Goal: Task Accomplishment & Management: Use online tool/utility

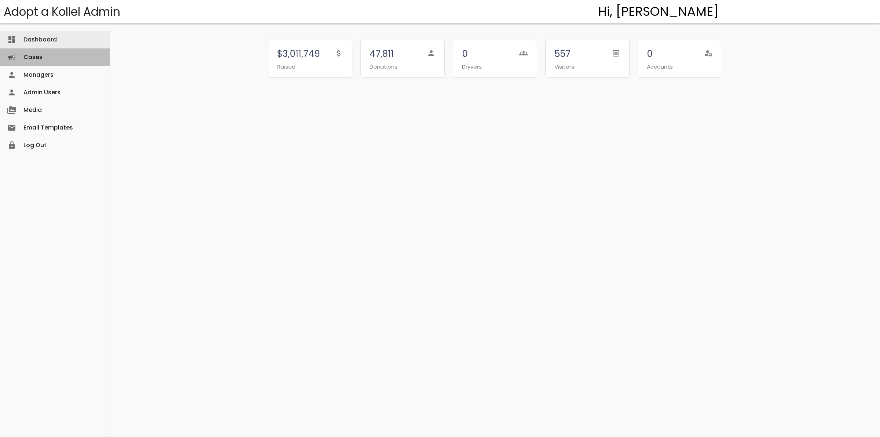
click at [33, 56] on link "Cases campaign" at bounding box center [55, 57] width 110 height 18
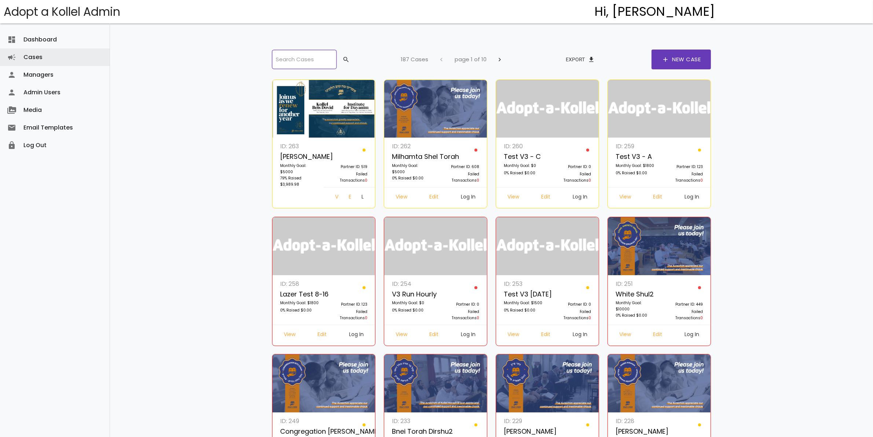
click at [316, 62] on input "search" at bounding box center [304, 59] width 65 height 19
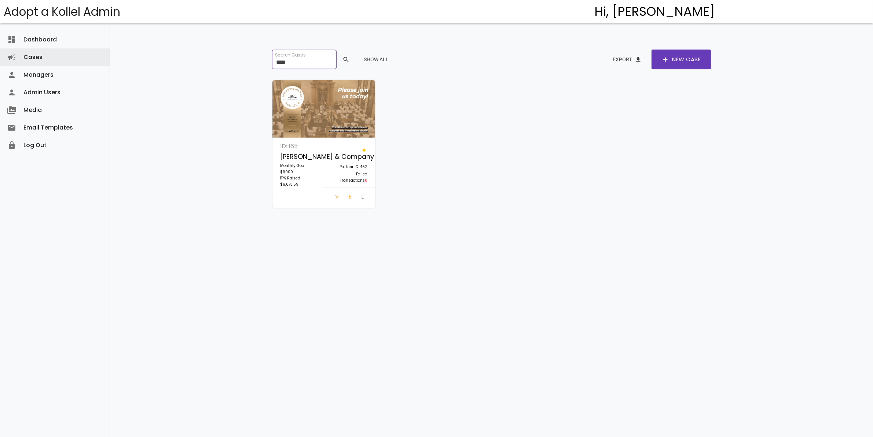
type input "****"
click at [360, 196] on link "Log In" at bounding box center [363, 197] width 14 height 13
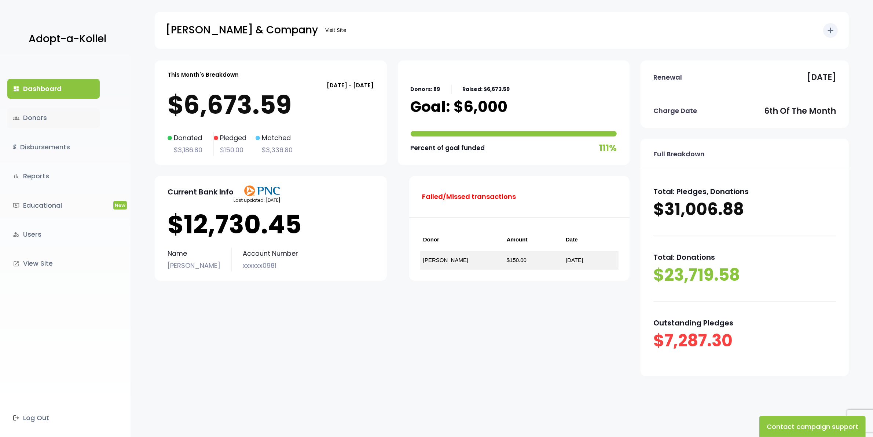
click at [38, 118] on link "groups Donors" at bounding box center [53, 118] width 92 height 20
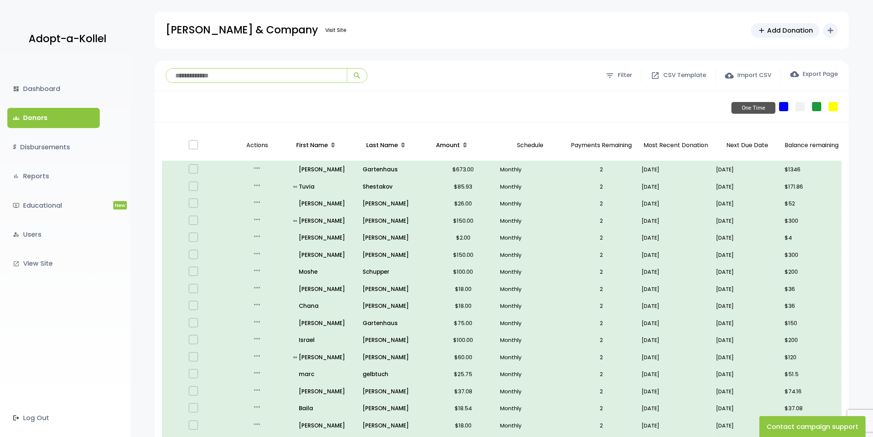
click at [786, 105] on link "One Time" at bounding box center [783, 106] width 9 height 9
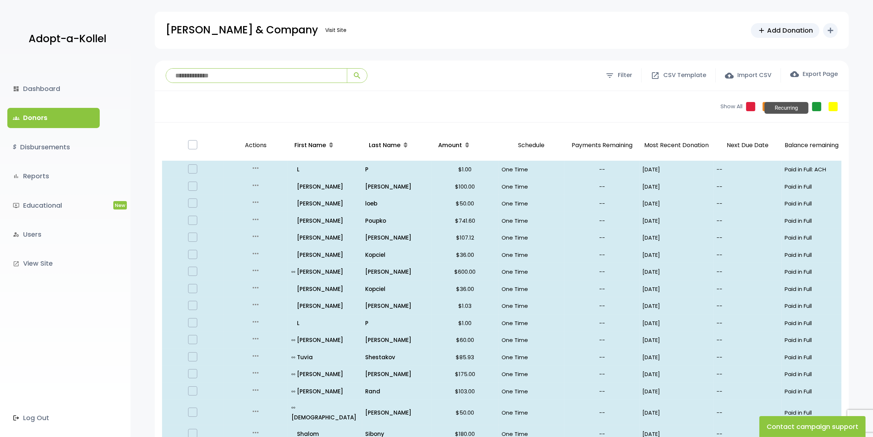
click at [817, 103] on link "Recurring" at bounding box center [816, 106] width 9 height 9
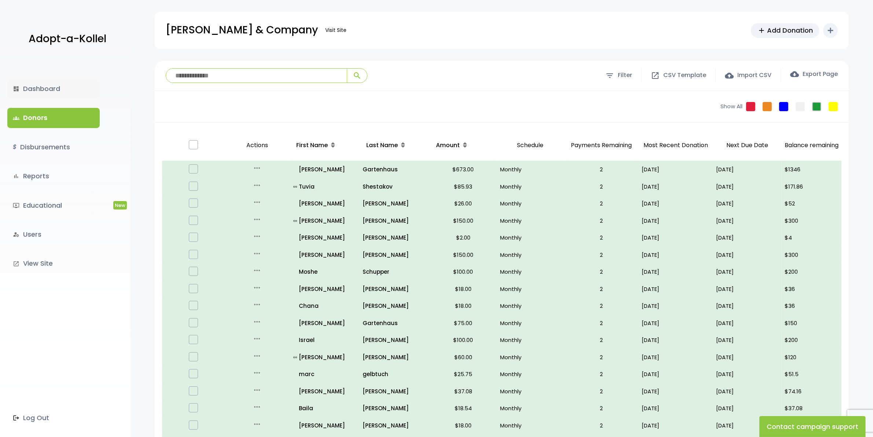
click at [43, 83] on link "dashboard Dashboard" at bounding box center [53, 89] width 92 height 20
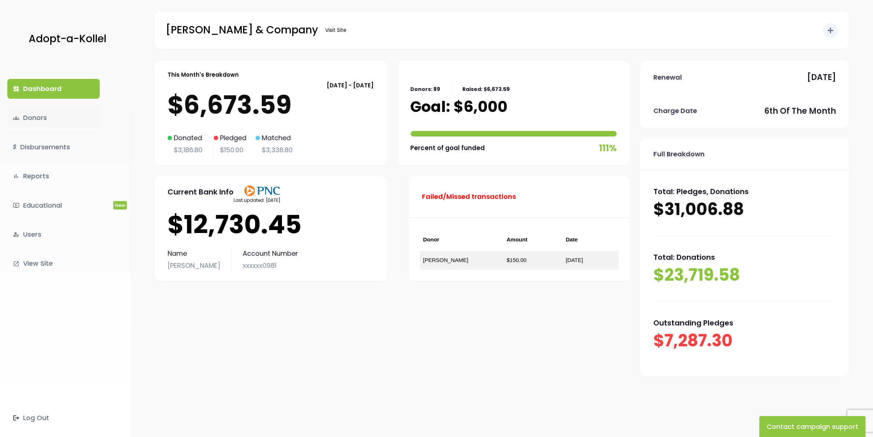
click at [43, 119] on link "groups Donors" at bounding box center [53, 118] width 92 height 20
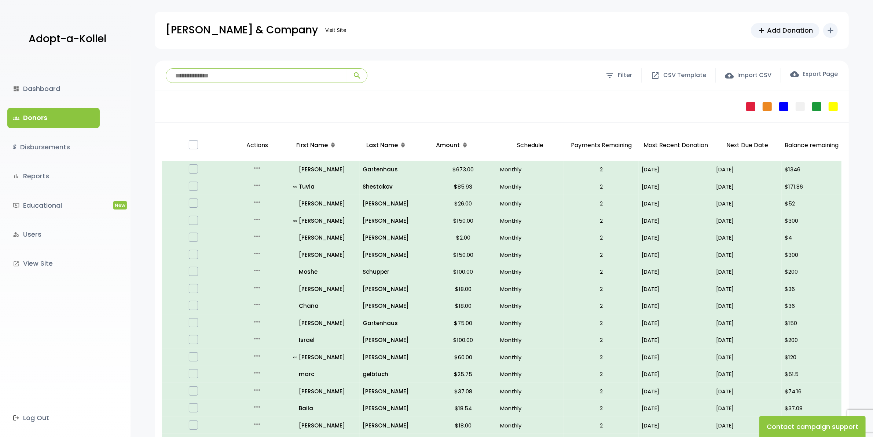
click at [39, 111] on link "groups Donors" at bounding box center [53, 118] width 92 height 20
click at [41, 91] on link "dashboard Dashboard" at bounding box center [53, 89] width 92 height 20
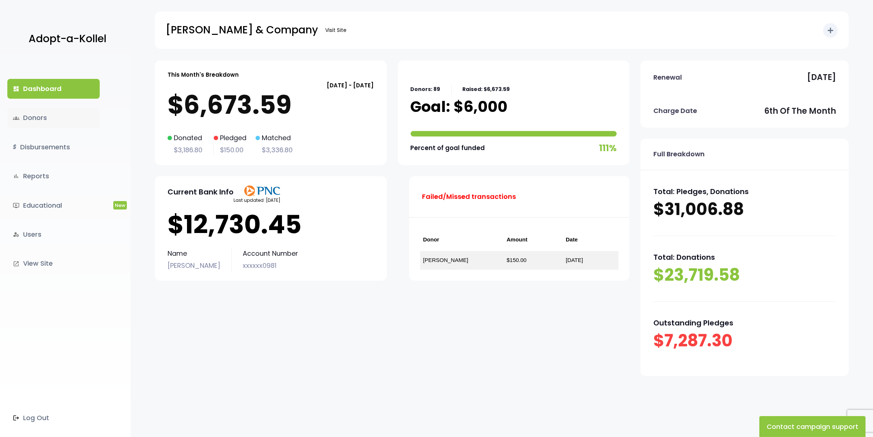
click at [40, 116] on link "groups Donors" at bounding box center [53, 118] width 92 height 20
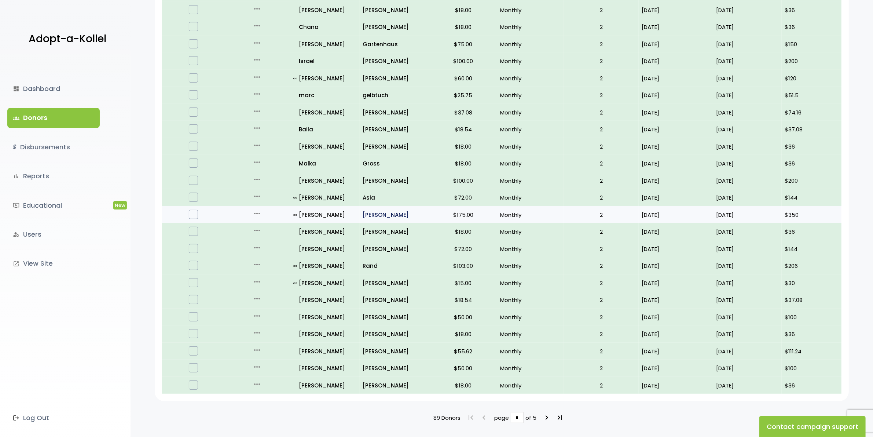
scroll to position [310, 0]
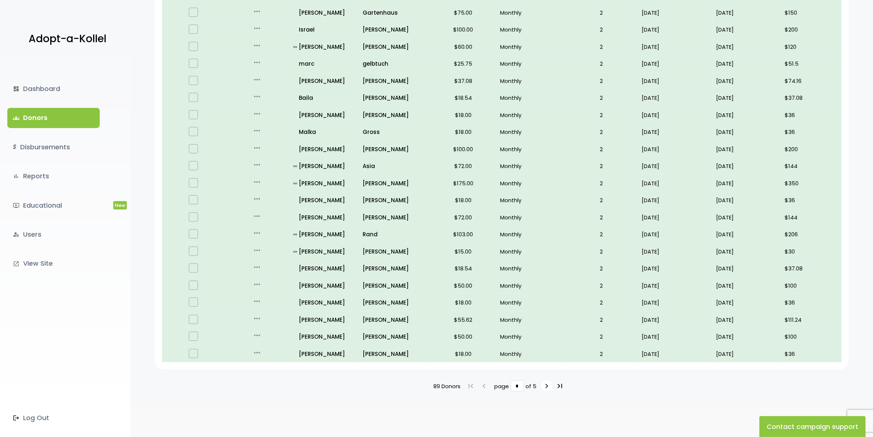
click at [547, 381] on icon "keyboard_arrow_right" at bounding box center [546, 385] width 9 height 9
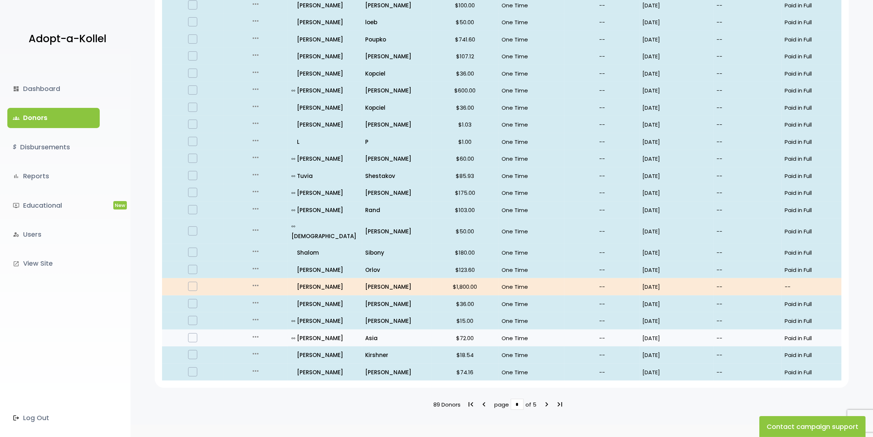
scroll to position [310, 0]
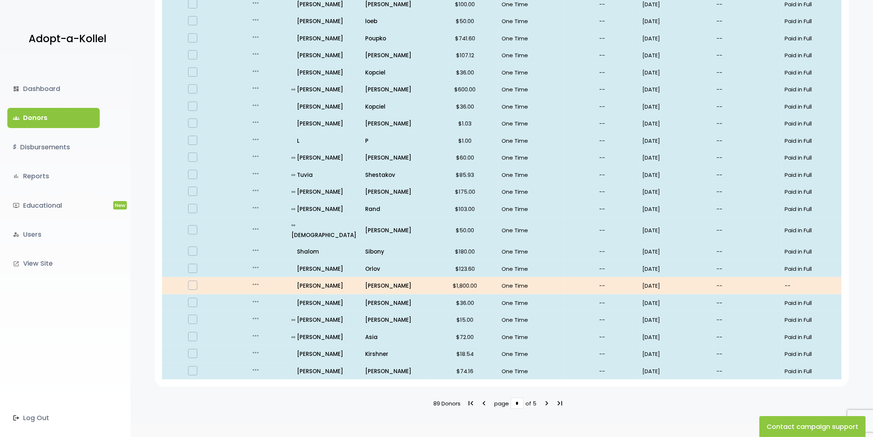
click at [32, 113] on link "groups Donors" at bounding box center [53, 118] width 92 height 20
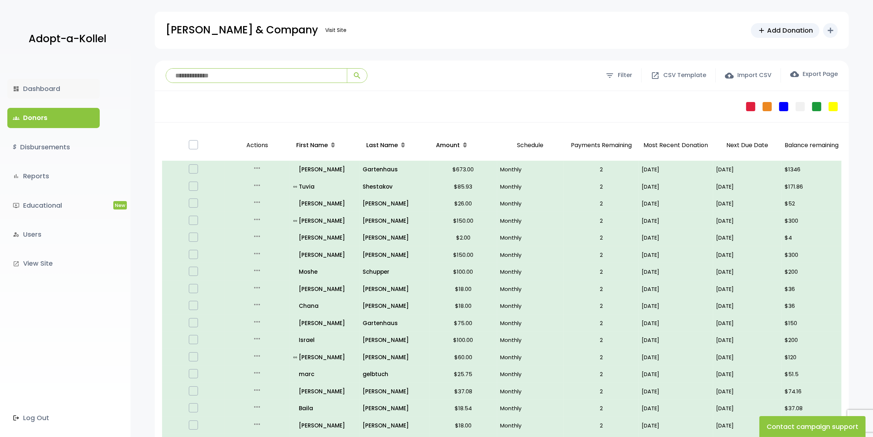
click at [52, 91] on link "dashboard Dashboard" at bounding box center [53, 89] width 92 height 20
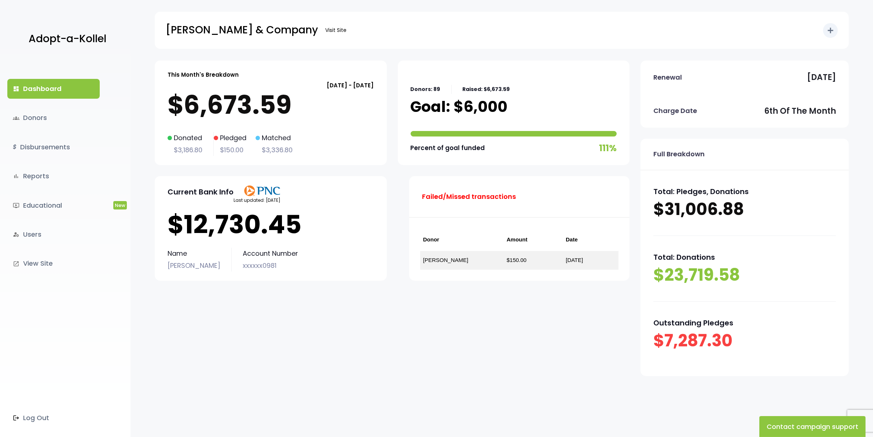
click at [41, 90] on link "dashboard Dashboard" at bounding box center [53, 89] width 92 height 20
click at [55, 152] on link "$ Disbursements" at bounding box center [53, 147] width 92 height 20
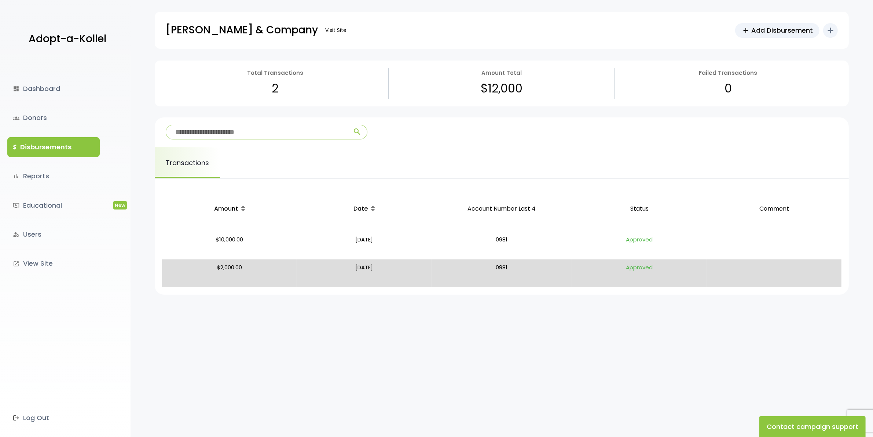
click at [55, 147] on link "$ Disbursements" at bounding box center [53, 147] width 92 height 20
click at [771, 33] on span "Add Disbursement" at bounding box center [782, 30] width 62 height 10
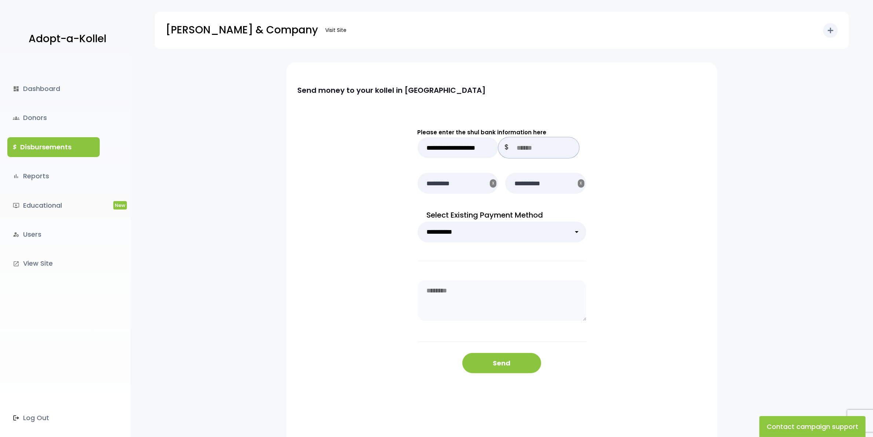
click at [533, 147] on input "text" at bounding box center [538, 147] width 81 height 21
click at [494, 206] on div "**********" at bounding box center [501, 217] width 169 height 88
